Goal: Navigation & Orientation: Find specific page/section

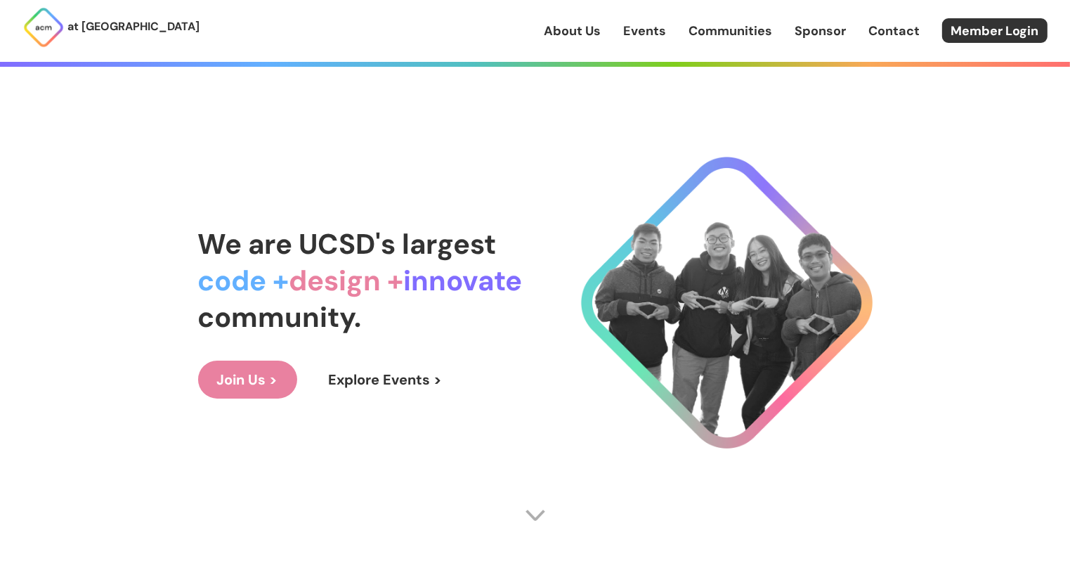
click at [658, 34] on link "Events" at bounding box center [644, 31] width 43 height 18
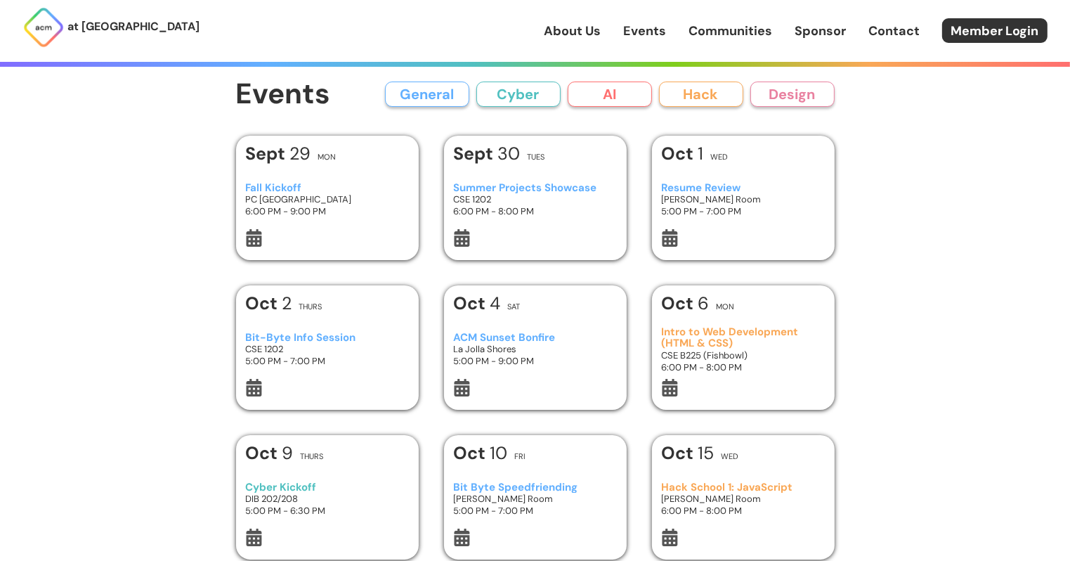
click at [615, 93] on button "AI" at bounding box center [610, 93] width 84 height 25
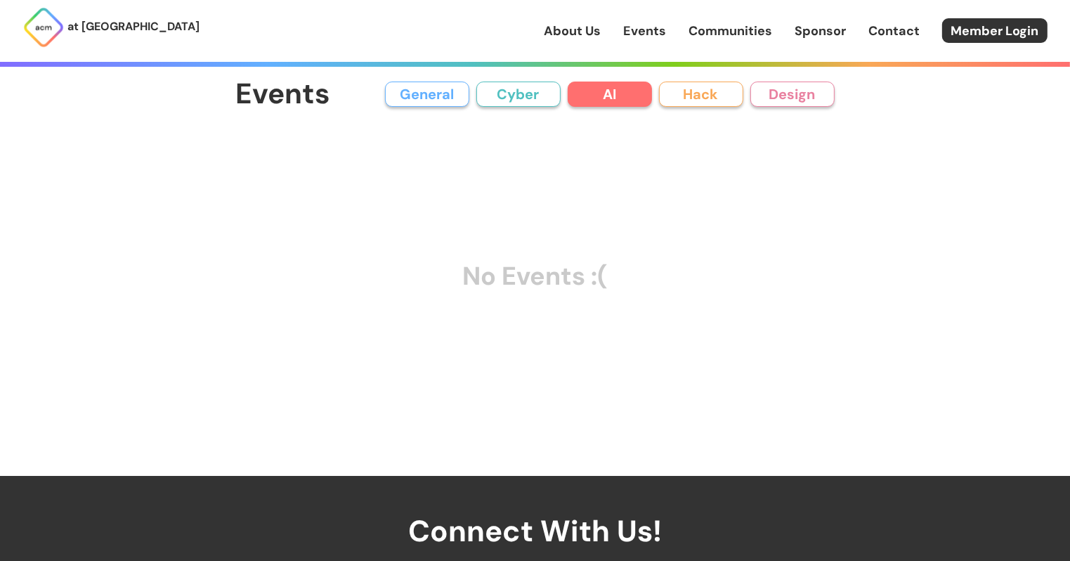
click at [523, 96] on button "Cyber" at bounding box center [518, 93] width 84 height 25
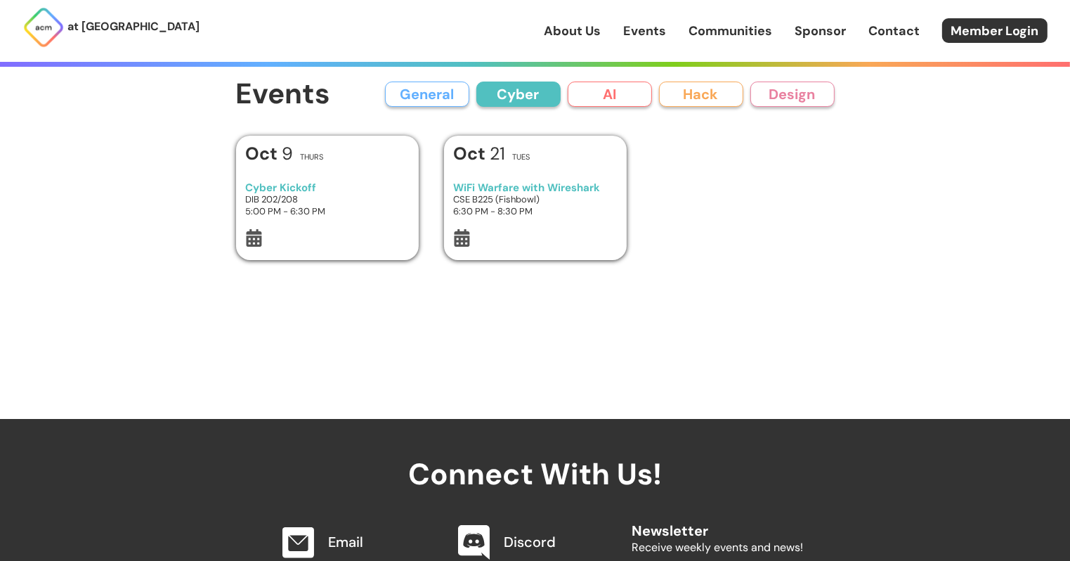
click at [696, 95] on button "Hack" at bounding box center [701, 93] width 84 height 25
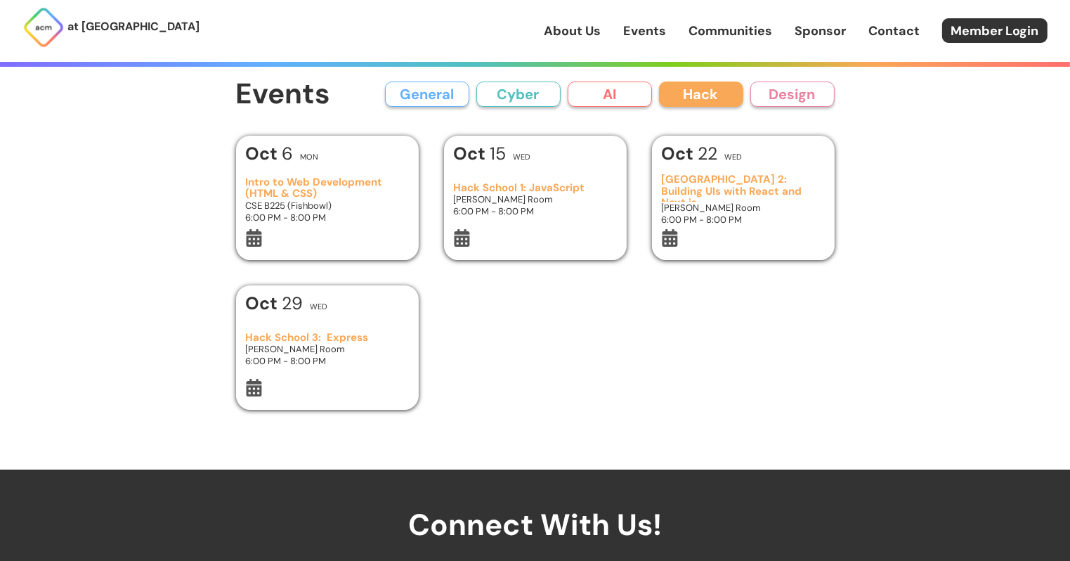
click at [774, 91] on button "Design" at bounding box center [792, 93] width 84 height 25
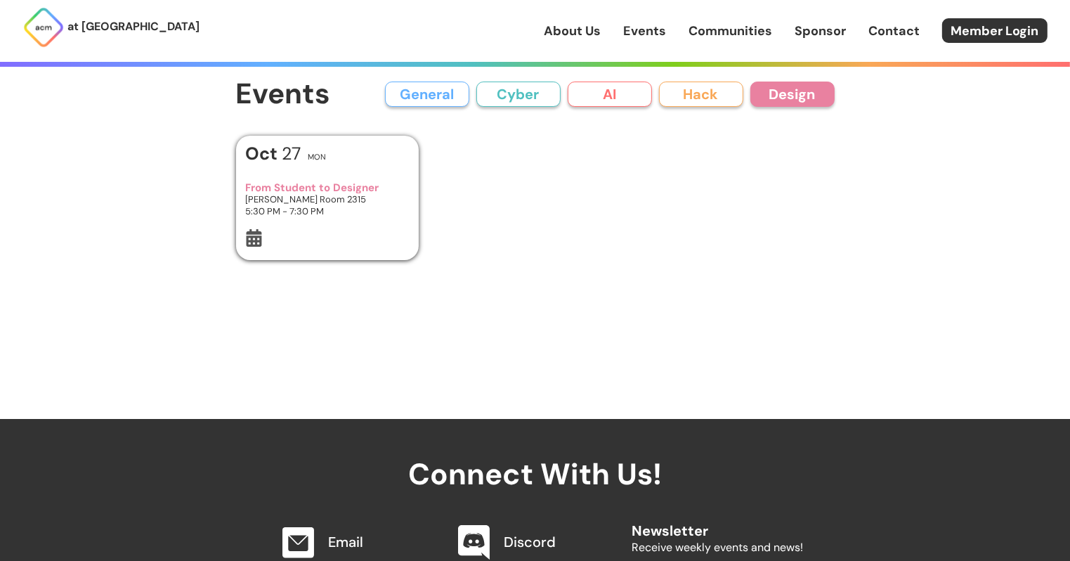
click at [416, 88] on button "General" at bounding box center [427, 93] width 84 height 25
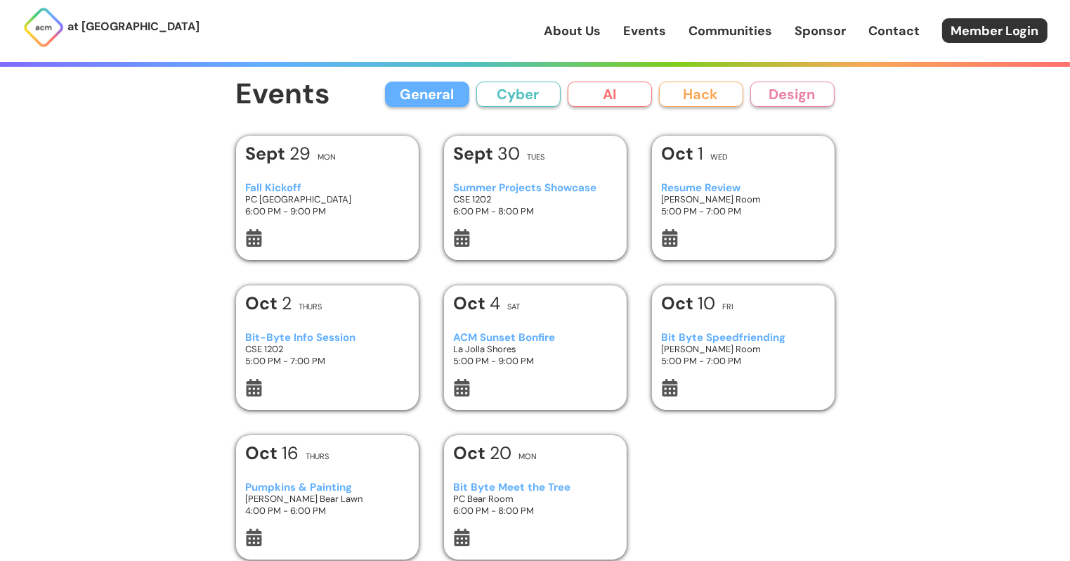
click at [719, 32] on link "Communities" at bounding box center [730, 31] width 84 height 18
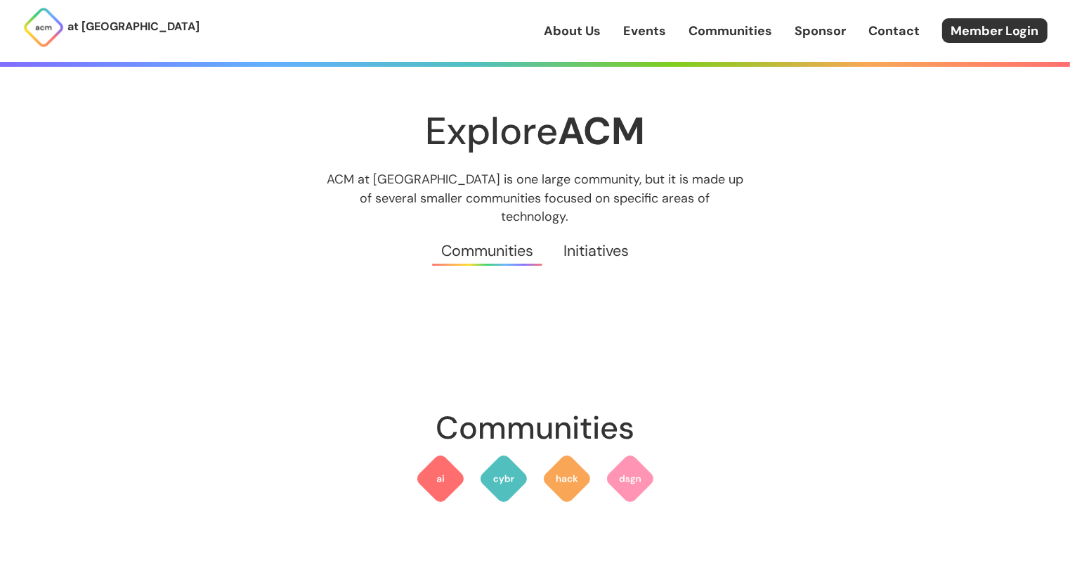
click at [730, 30] on link "Communities" at bounding box center [730, 31] width 84 height 18
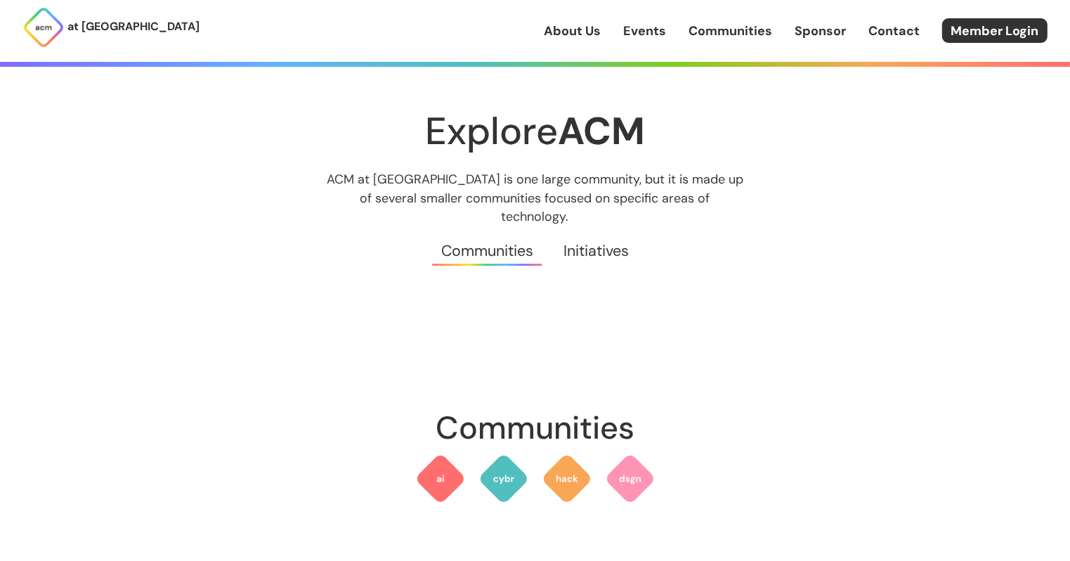
click at [730, 30] on link "Communities" at bounding box center [730, 31] width 84 height 18
click at [821, 27] on link "Sponsor" at bounding box center [820, 31] width 51 height 18
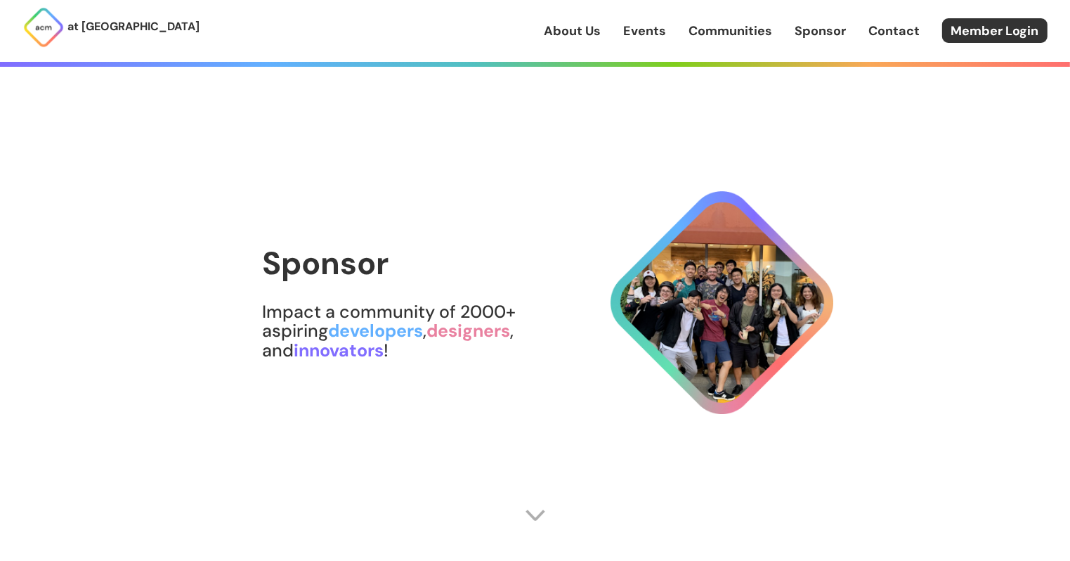
click at [882, 37] on link "Contact" at bounding box center [893, 31] width 51 height 18
